Goal: Information Seeking & Learning: Learn about a topic

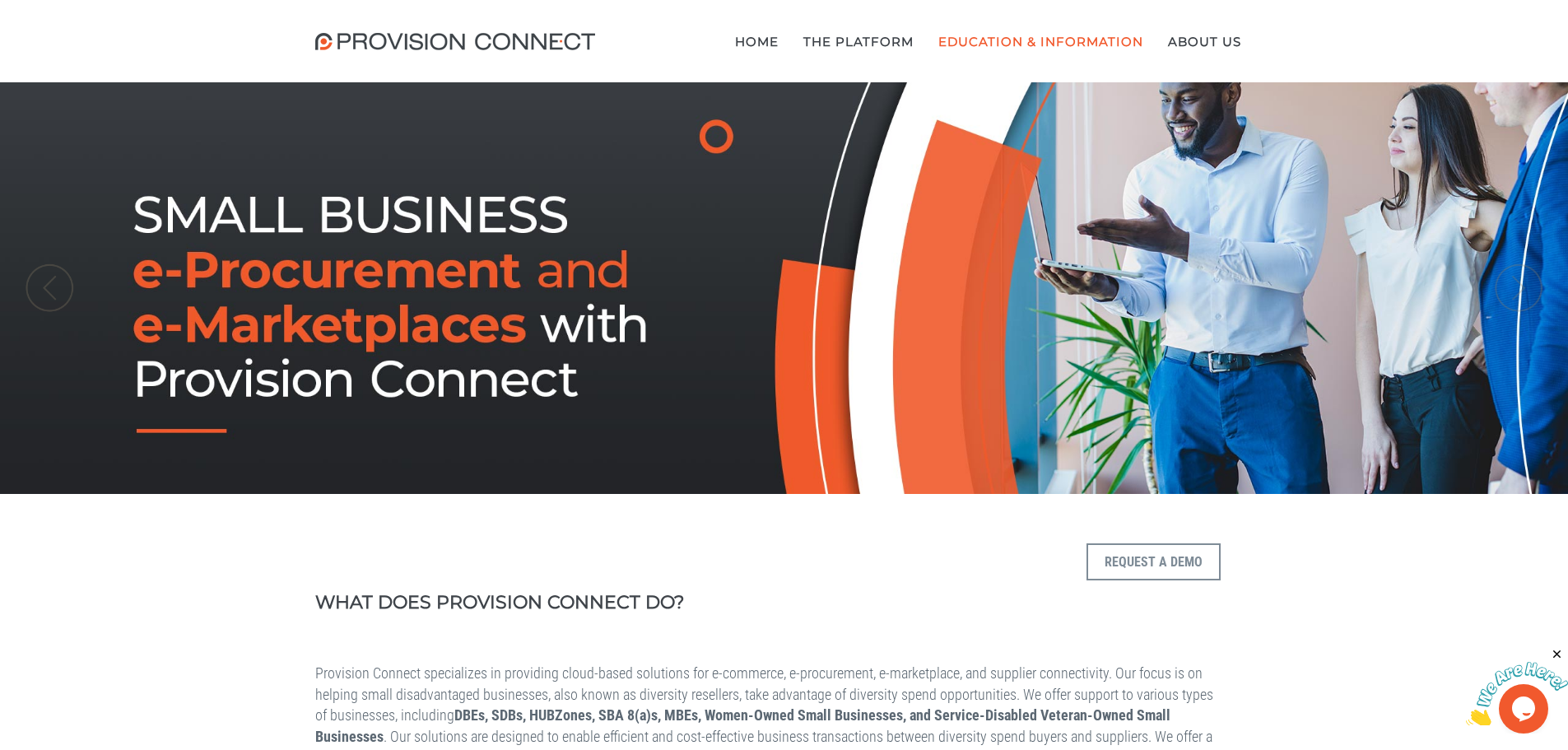
click at [0, 0] on b "What is Supplierconnect Grainger and How We can Help" at bounding box center [0, 0] width 0 height 0
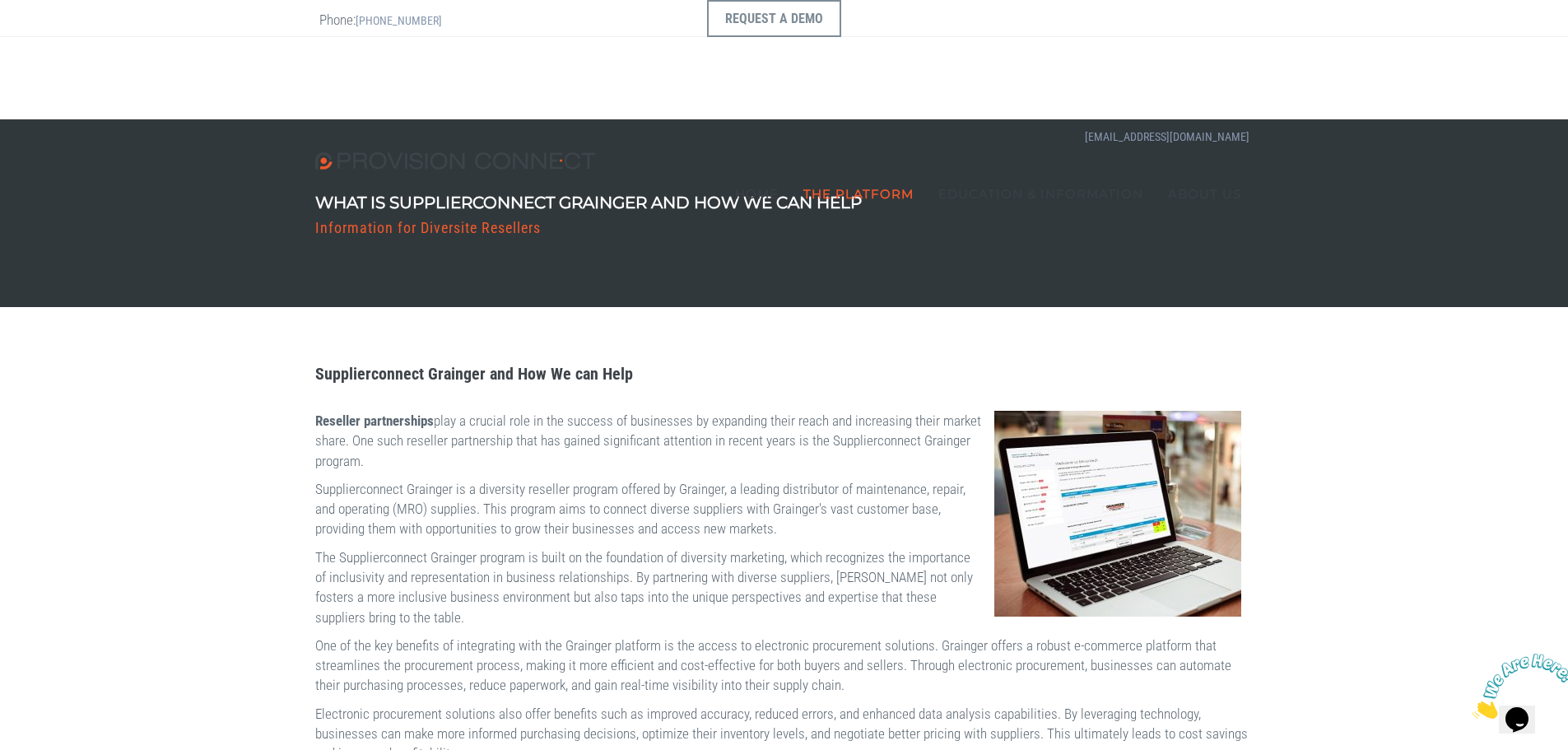
click at [0, 0] on b "The Procurement Hub" at bounding box center [0, 0] width 0 height 0
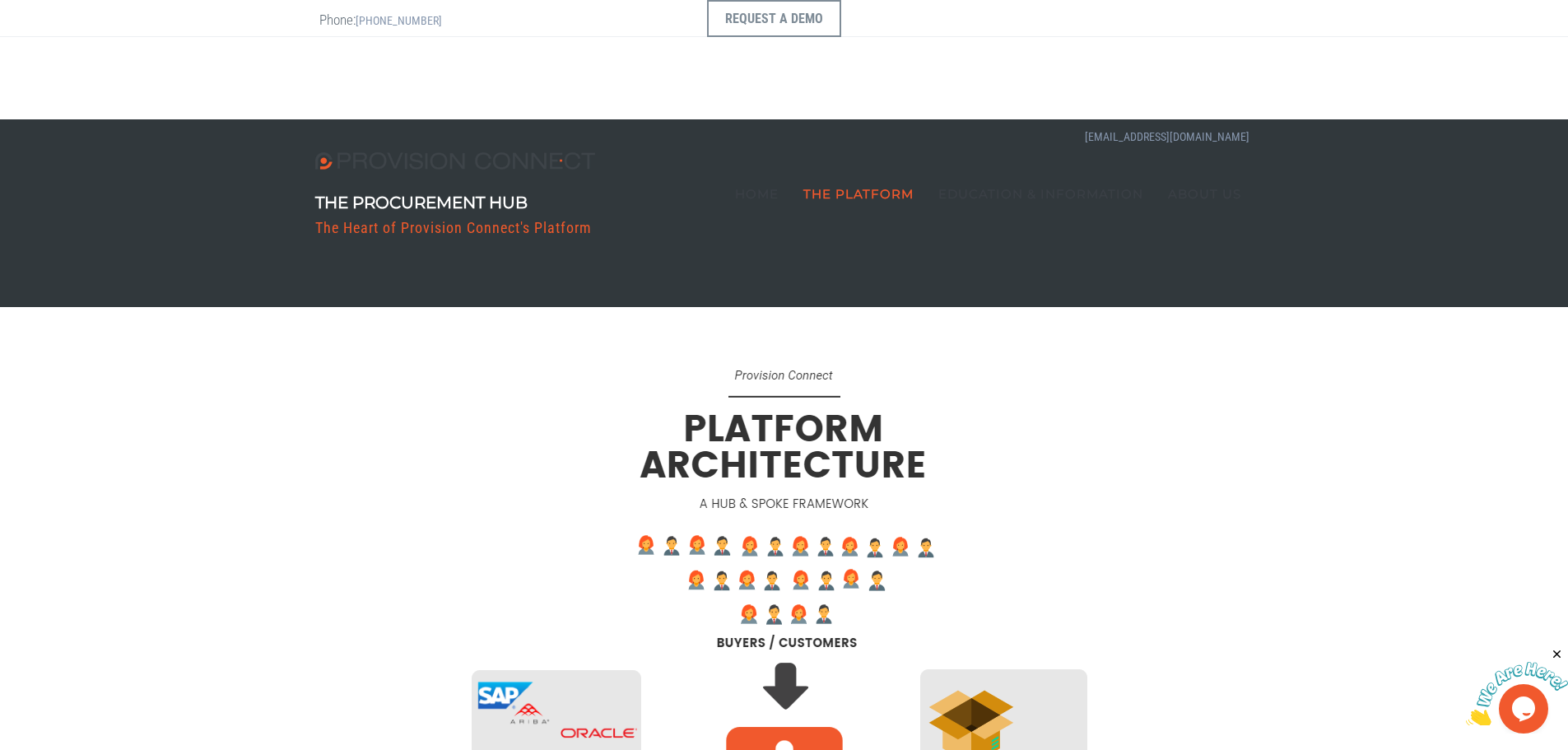
click at [423, 227] on h3 "The Heart of Provision Connect's Platform" at bounding box center [454, 227] width 277 height 16
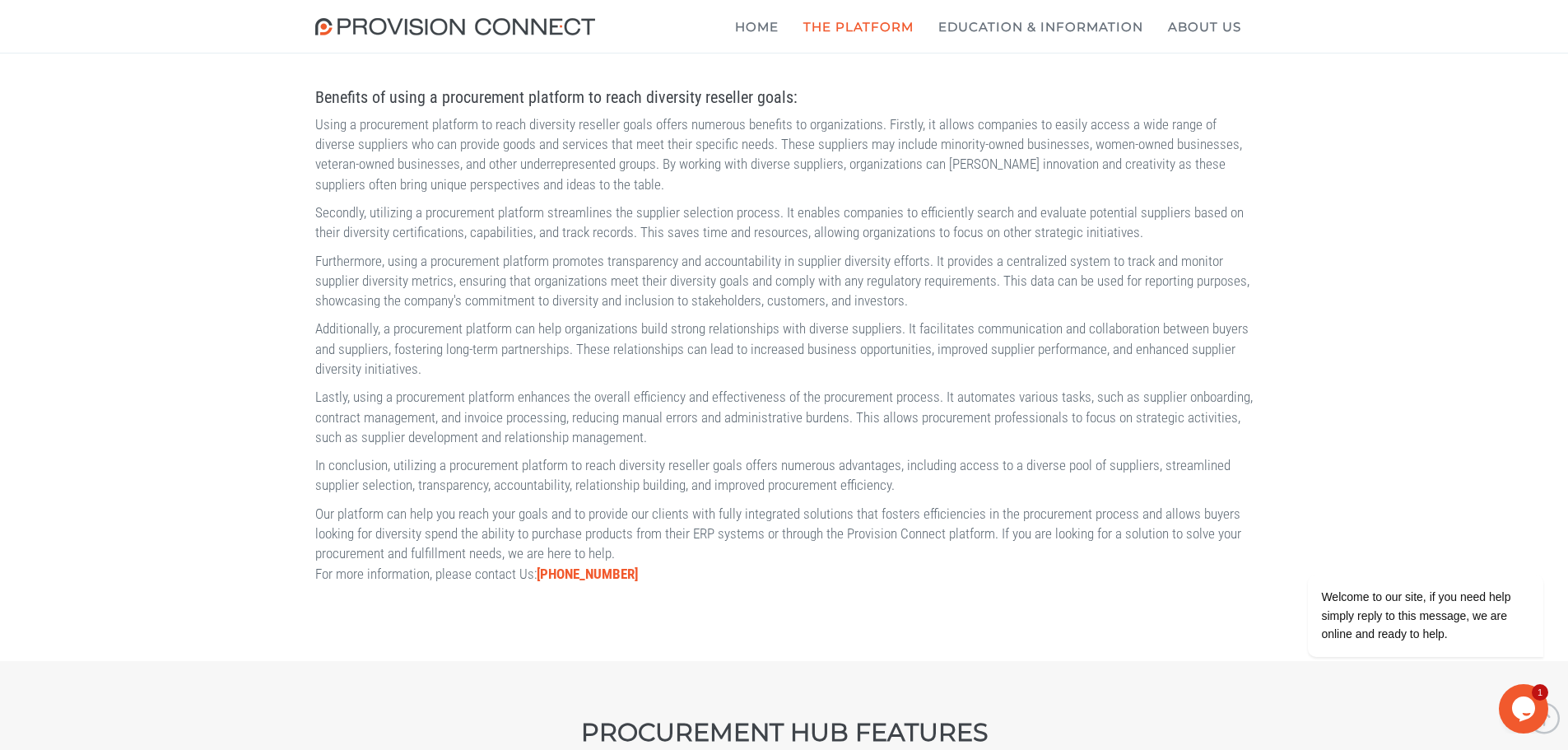
scroll to position [2470, 0]
